Goal: Task Accomplishment & Management: Manage account settings

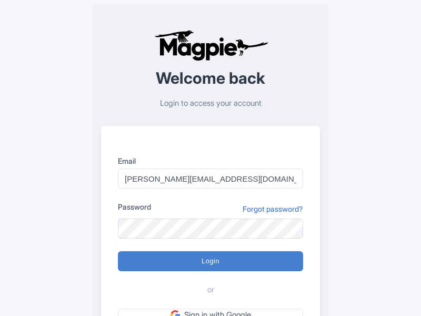
type input "Logging in..."
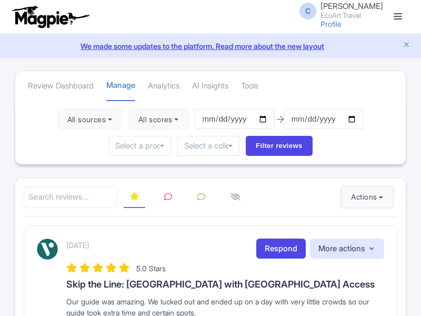
click at [365, 197] on button "Actions" at bounding box center [367, 196] width 52 height 21
click at [0, 0] on link "Import new reviews" at bounding box center [0, 0] width 0 height 0
